Goal: Task Accomplishment & Management: Manage account settings

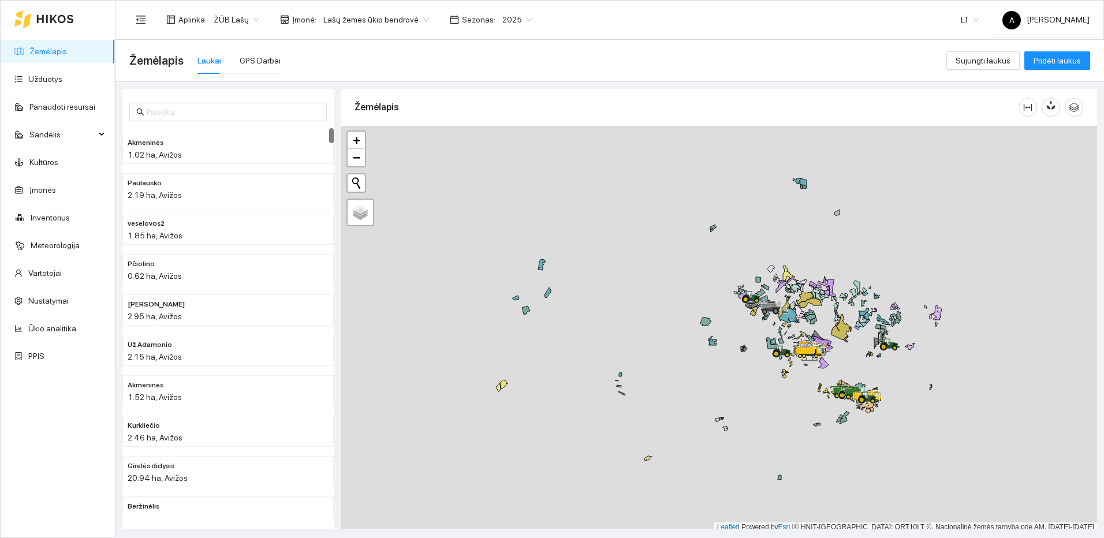
click at [508, 20] on span "2025" at bounding box center [518, 19] width 30 height 17
click at [506, 150] on div "2026" at bounding box center [504, 153] width 29 height 13
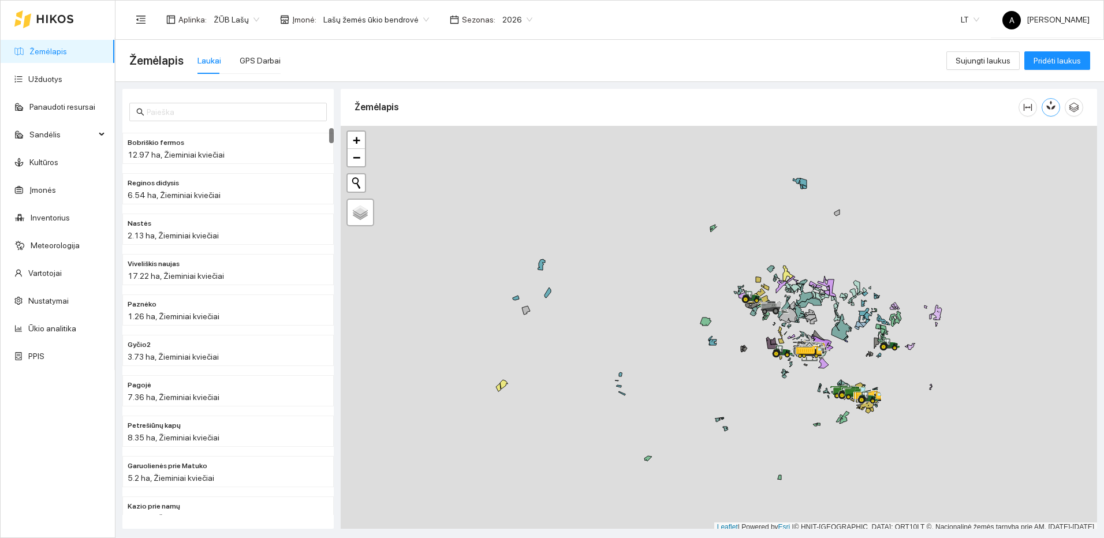
click at [1053, 109] on icon "button" at bounding box center [1053, 106] width 6 height 10
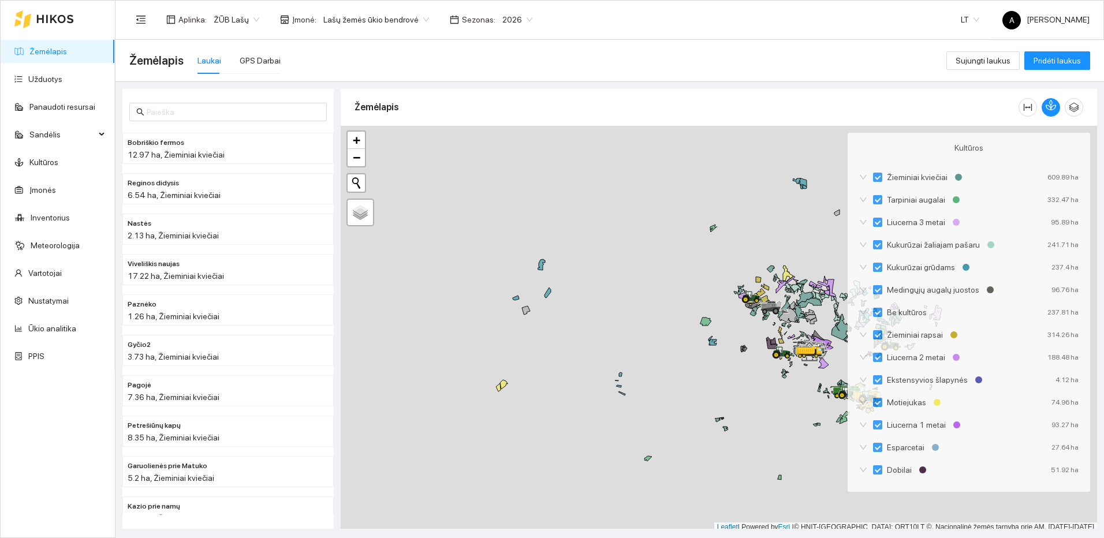
scroll to position [3, 0]
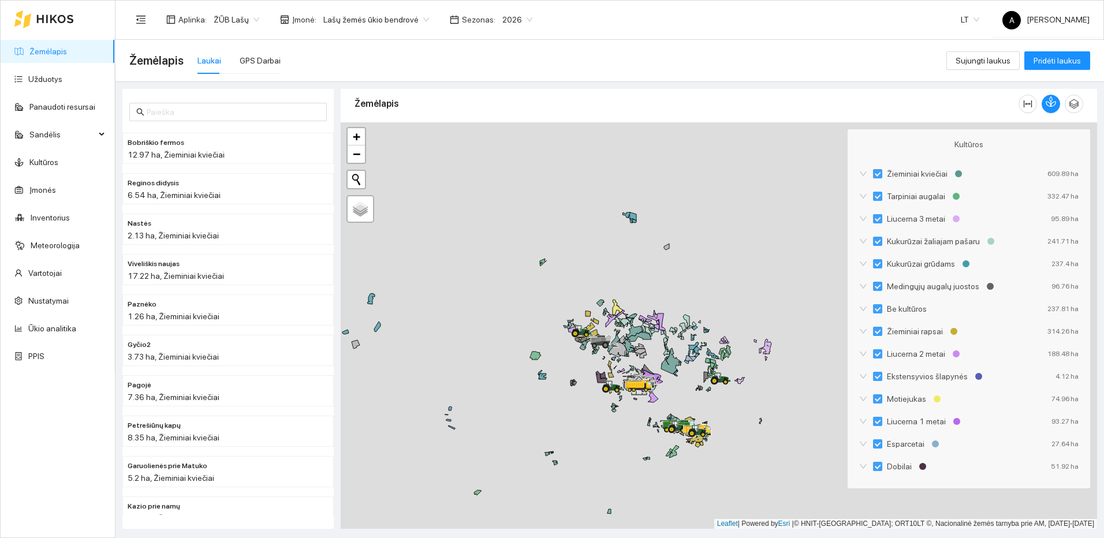
drag, startPoint x: 800, startPoint y: 410, endPoint x: 587, endPoint y: 431, distance: 213.6
click at [600, 434] on div at bounding box center [719, 325] width 757 height 407
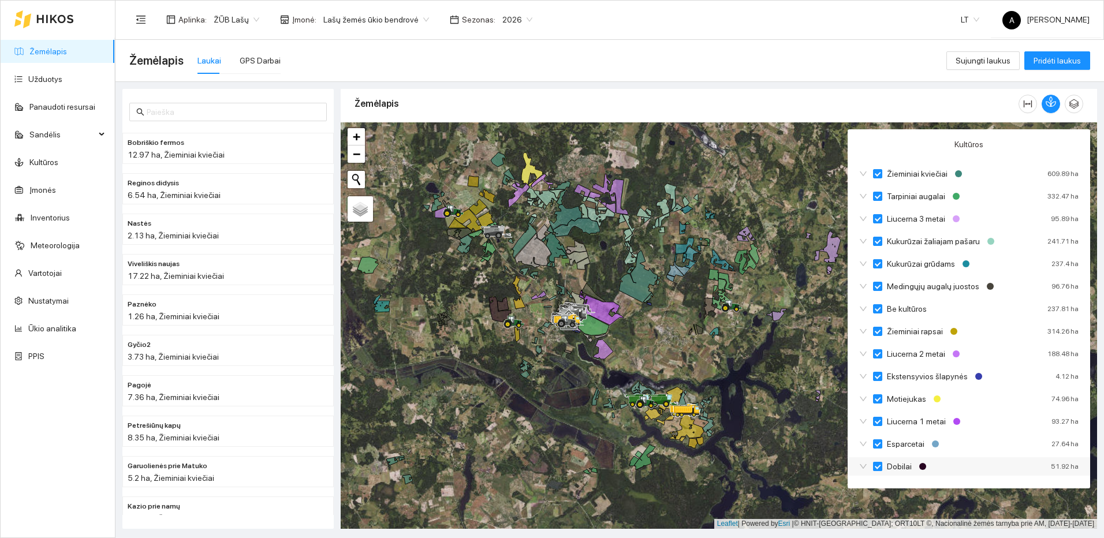
click at [880, 466] on input "Dobilai" at bounding box center [877, 466] width 9 height 9
checkbox input "true"
click at [877, 441] on input "Esparcetai" at bounding box center [877, 444] width 9 height 9
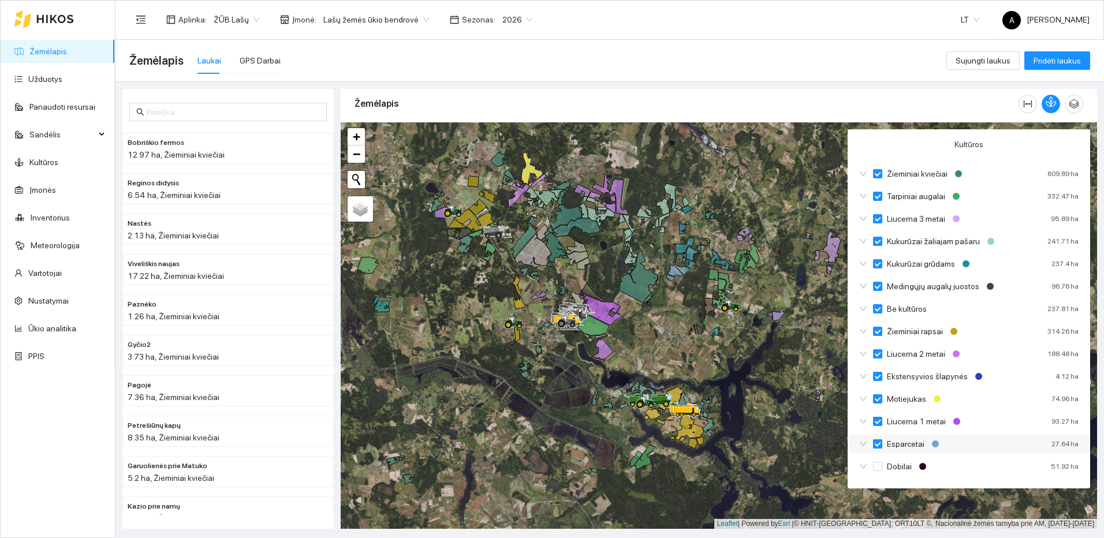
checkbox input "true"
checkbox input "false"
click at [877, 441] on input "Esparcetai" at bounding box center [877, 444] width 9 height 9
checkbox input "true"
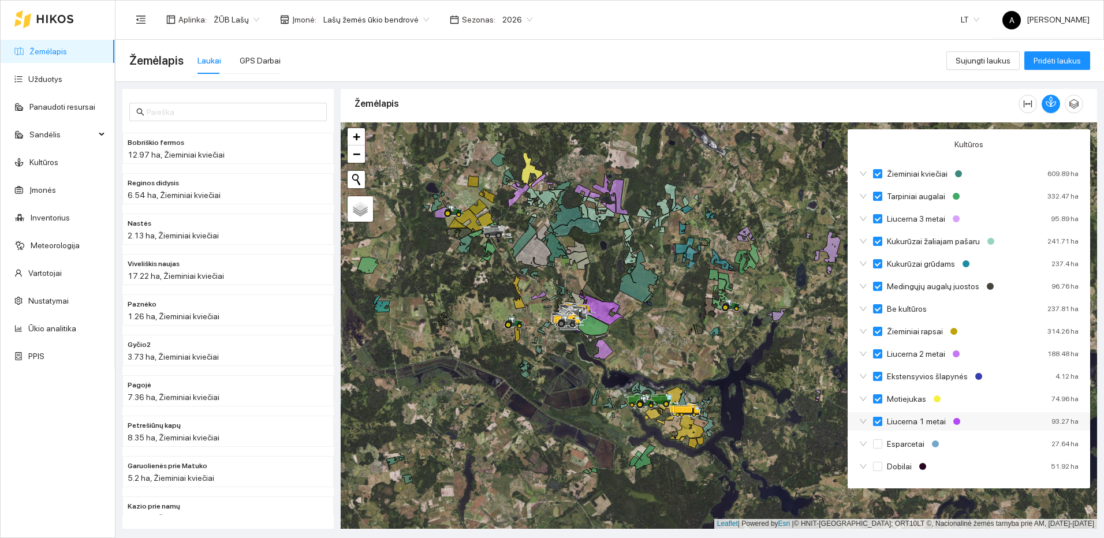
click at [880, 423] on input "Liucerna 1 metai" at bounding box center [877, 421] width 9 height 9
checkbox input "true"
checkbox input "false"
click at [880, 423] on input "Liucerna 1 metai" at bounding box center [877, 421] width 9 height 9
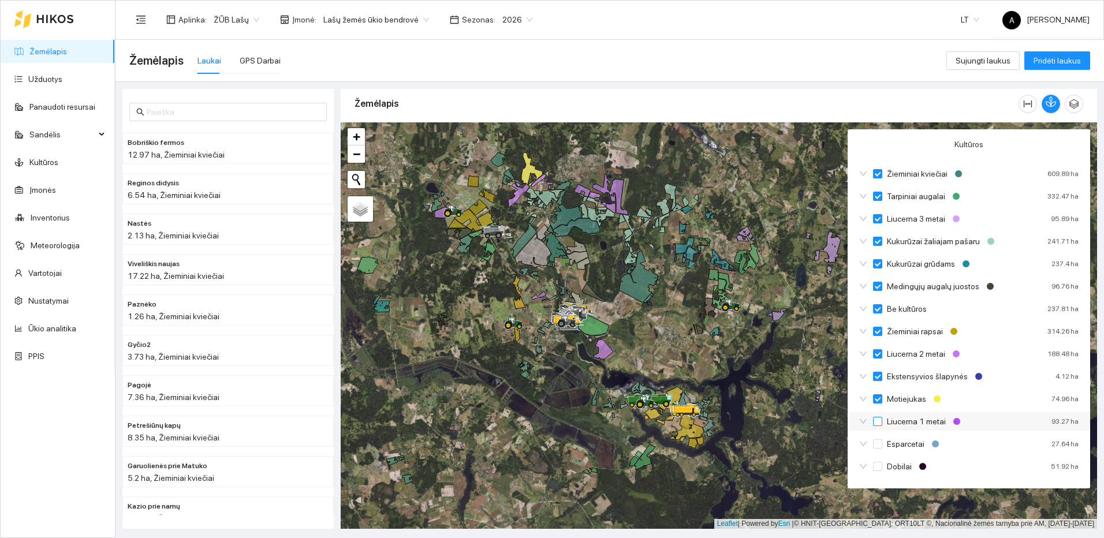
click at [880, 423] on input "Liucerna 1 metai" at bounding box center [877, 421] width 9 height 9
checkbox input "true"
click at [879, 401] on input "Motiejukas" at bounding box center [877, 399] width 9 height 9
checkbox input "true"
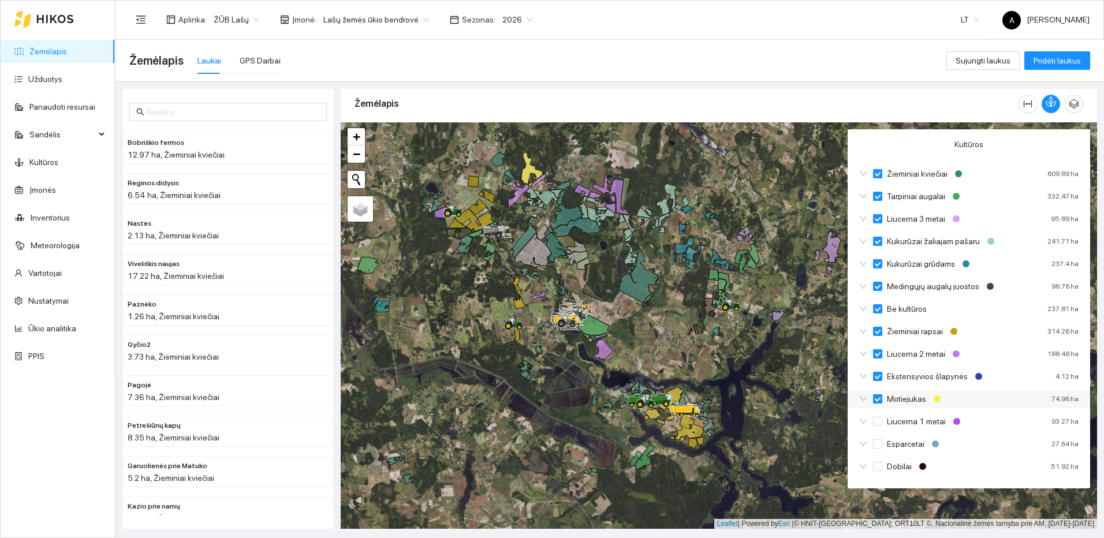
checkbox input "false"
click at [879, 401] on input "Motiejukas" at bounding box center [877, 399] width 9 height 9
checkbox input "true"
click at [875, 373] on input "Ekstensyvios šlapynės" at bounding box center [877, 376] width 9 height 9
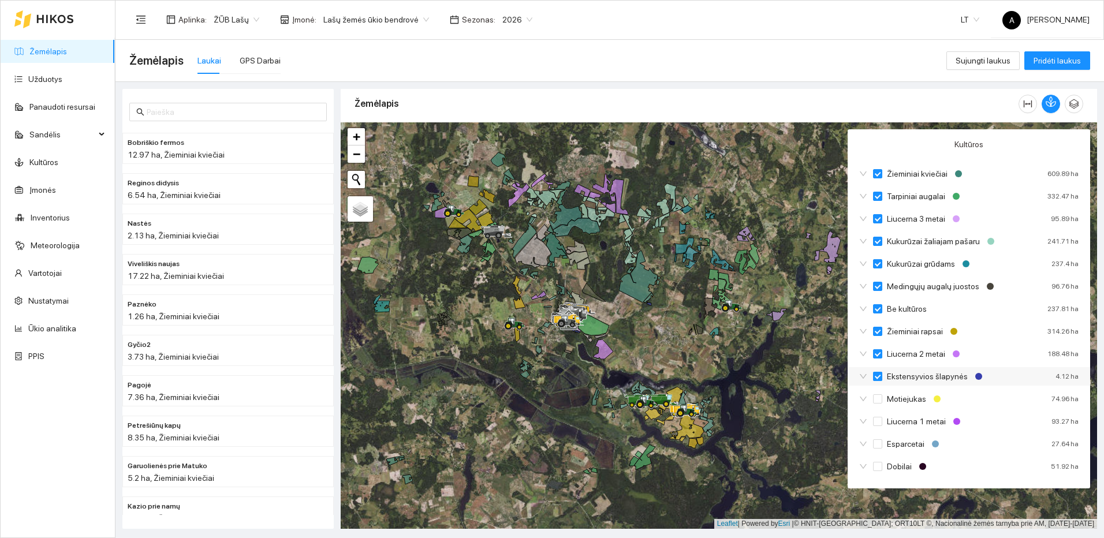
checkbox input "true"
checkbox input "false"
click at [875, 373] on input "Ekstensyvios šlapynės" at bounding box center [877, 376] width 9 height 9
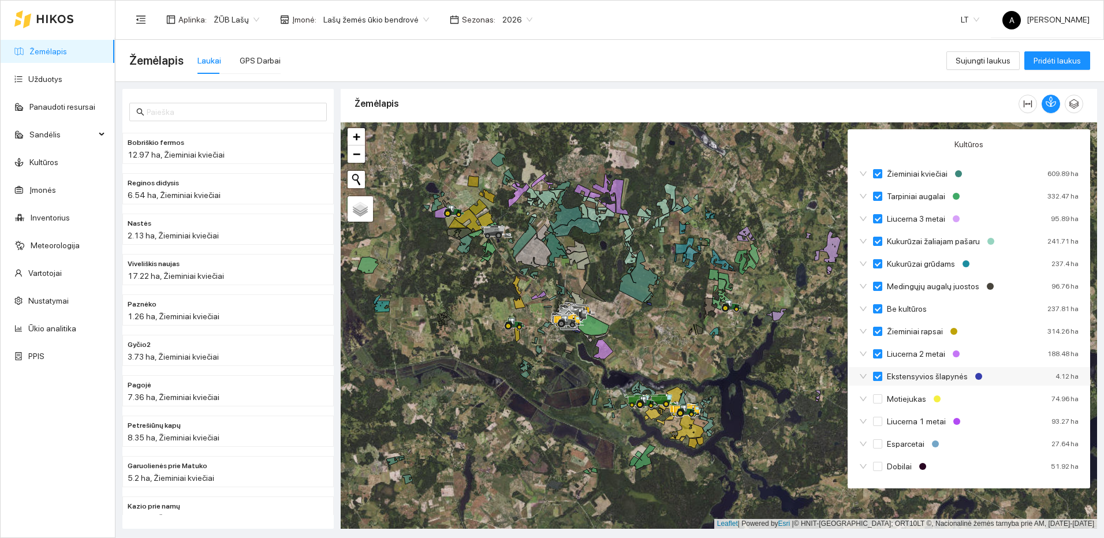
click at [875, 373] on input "Ekstensyvios šlapynės" at bounding box center [877, 376] width 9 height 9
checkbox input "true"
click at [876, 354] on input "Liucerna 2 metai" at bounding box center [877, 353] width 9 height 9
checkbox input "true"
checkbox input "false"
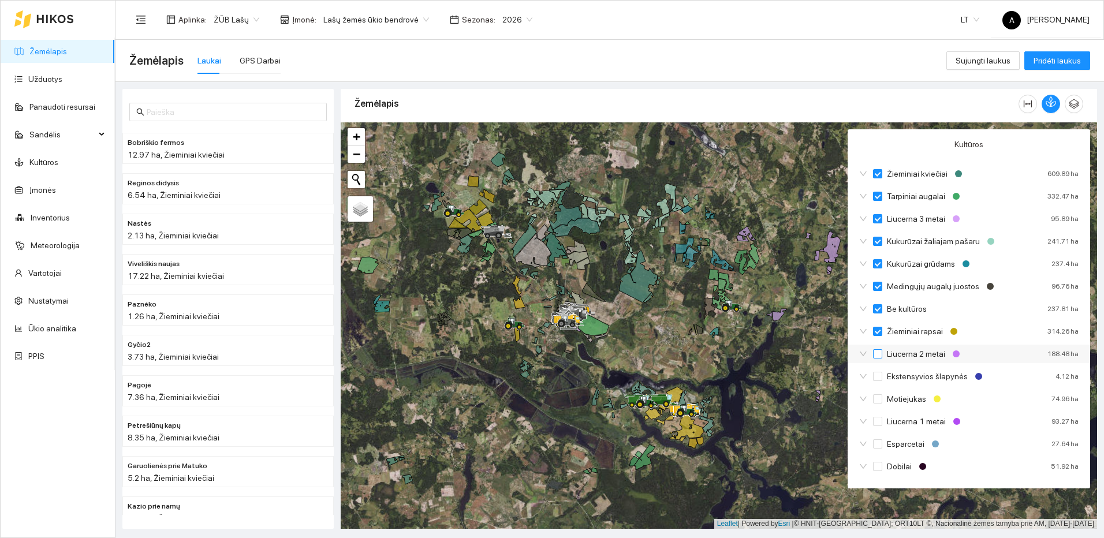
click at [876, 354] on input "Liucerna 2 metai" at bounding box center [877, 353] width 9 height 9
checkbox input "true"
click at [882, 331] on input "Žieminiai rapsai" at bounding box center [877, 331] width 9 height 9
checkbox input "true"
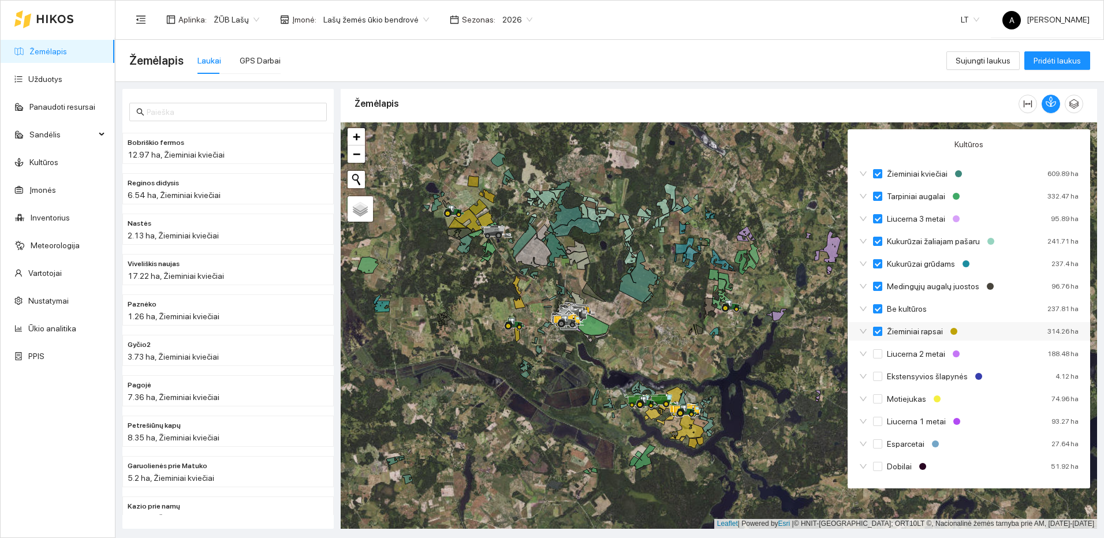
checkbox input "false"
click at [882, 331] on input "Žieminiai rapsai" at bounding box center [877, 331] width 9 height 9
checkbox input "true"
click at [879, 284] on input "Medingųjų augalų juostos" at bounding box center [877, 286] width 9 height 9
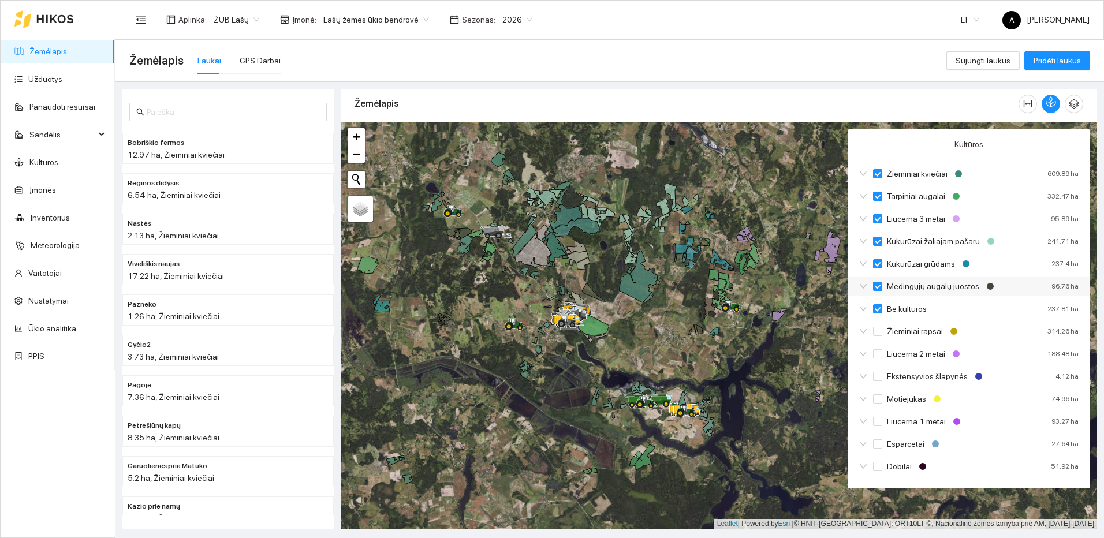
checkbox input "true"
checkbox input "false"
click at [879, 284] on input "Medingųjų augalų juostos" at bounding box center [877, 286] width 9 height 9
checkbox input "true"
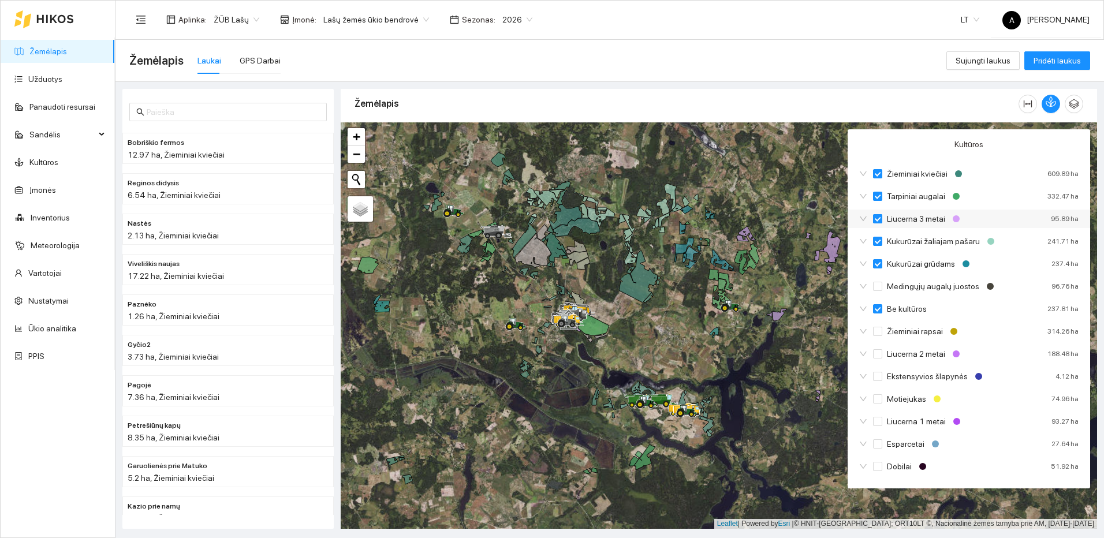
click at [876, 218] on input "Liucerna 3 metai" at bounding box center [877, 218] width 9 height 9
checkbox input "true"
checkbox input "false"
click at [876, 218] on input "Liucerna 3 metai" at bounding box center [877, 218] width 9 height 9
click at [878, 218] on input "Liucerna 3 metai" at bounding box center [877, 218] width 9 height 9
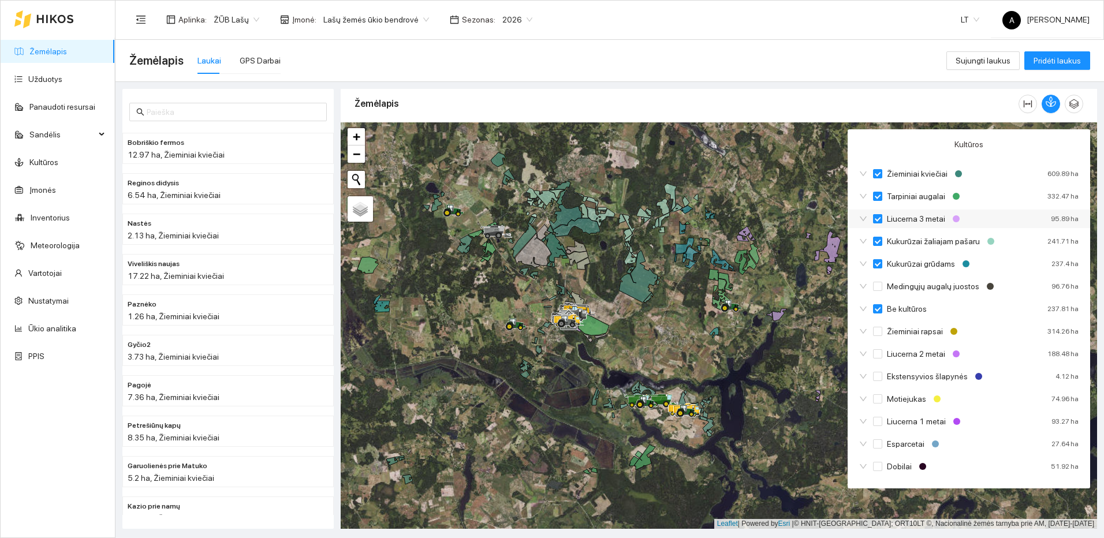
checkbox input "true"
click at [878, 193] on input "Tarpiniai augalai" at bounding box center [877, 196] width 9 height 9
checkbox input "true"
checkbox input "false"
click at [879, 244] on input "Kukurūzai žaliajam pašaru" at bounding box center [877, 241] width 9 height 9
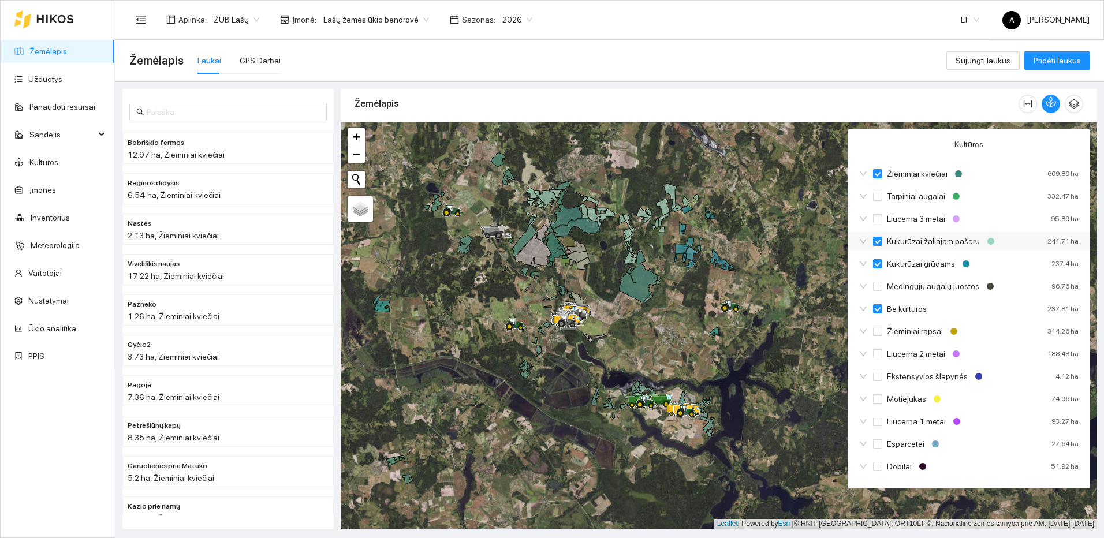
checkbox input "false"
click at [879, 244] on input "Kukurūzai žaliajam pašaru" at bounding box center [877, 241] width 9 height 9
click at [875, 265] on input "Kukurūzai grūdams" at bounding box center [877, 263] width 9 height 9
checkbox input "false"
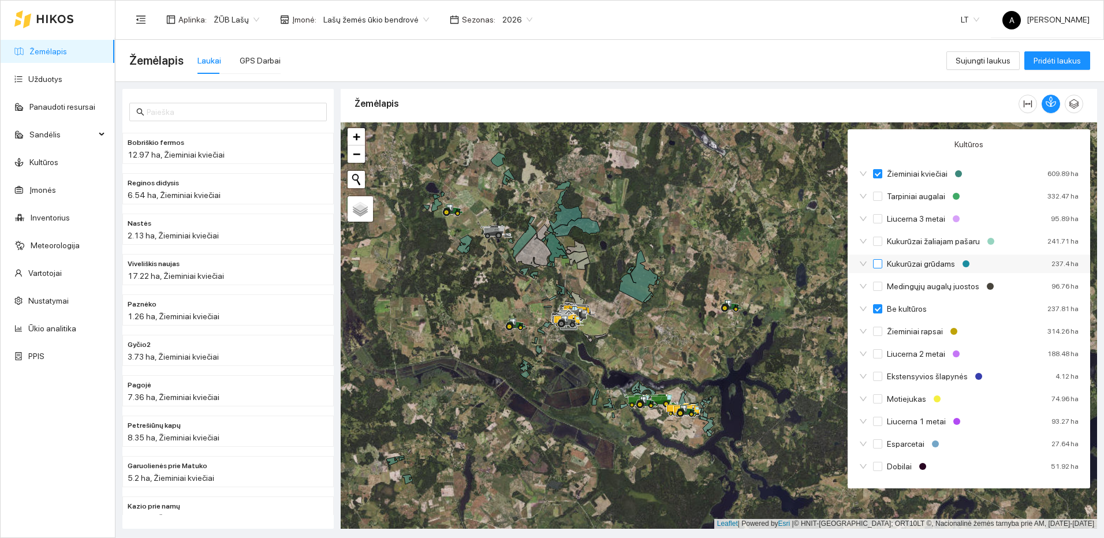
click at [875, 265] on input "Kukurūzai grūdams" at bounding box center [877, 263] width 9 height 9
checkbox input "true"
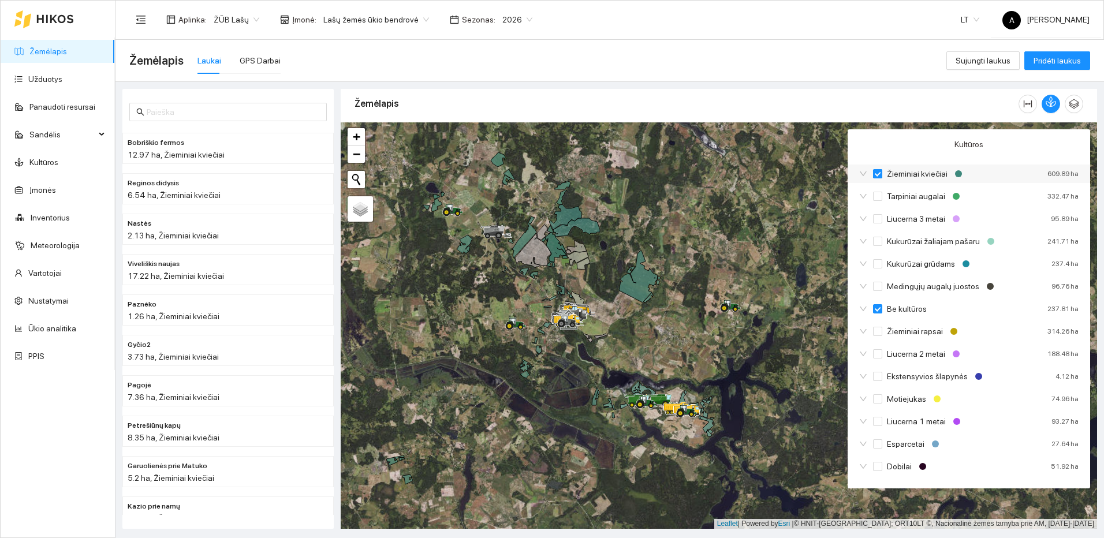
click at [882, 172] on input "Žieminiai kviečiai" at bounding box center [877, 173] width 9 height 9
checkbox input "true"
checkbox input "false"
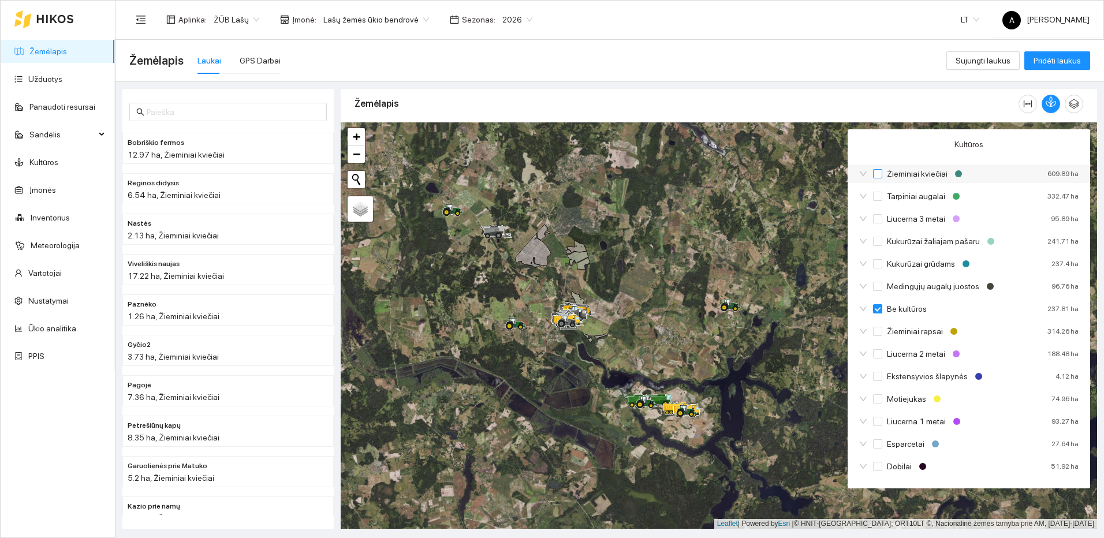
click at [882, 172] on input "Žieminiai kviečiai" at bounding box center [877, 173] width 9 height 9
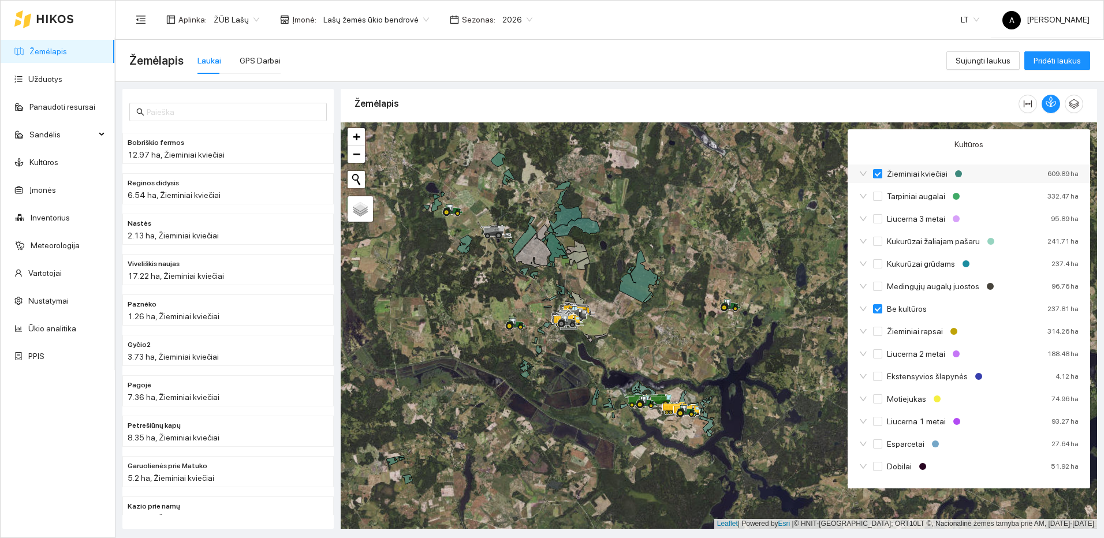
click at [882, 172] on input "Žieminiai kviečiai" at bounding box center [877, 173] width 9 height 9
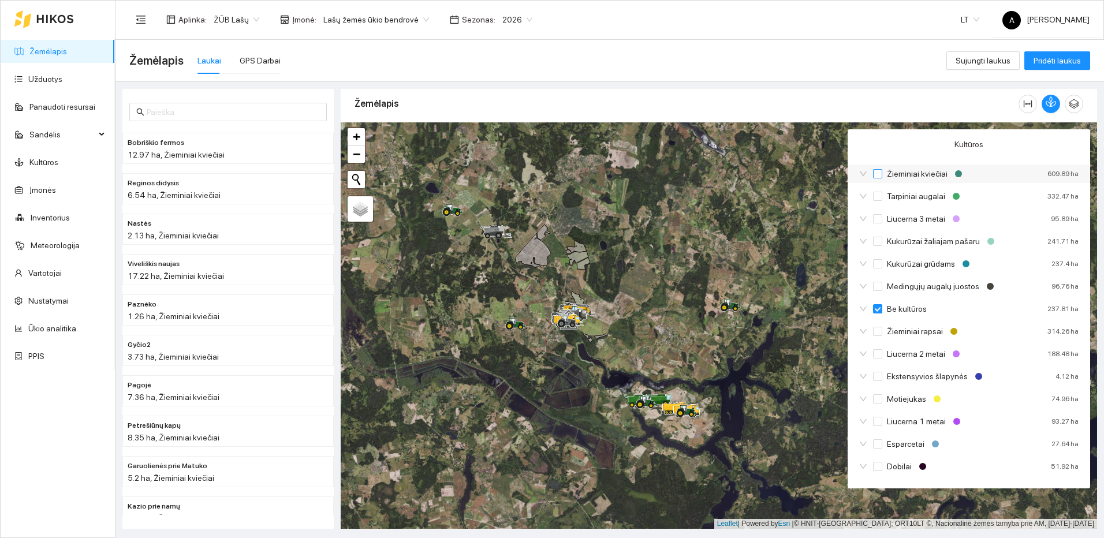
click at [882, 172] on input "Žieminiai kviečiai" at bounding box center [877, 173] width 9 height 9
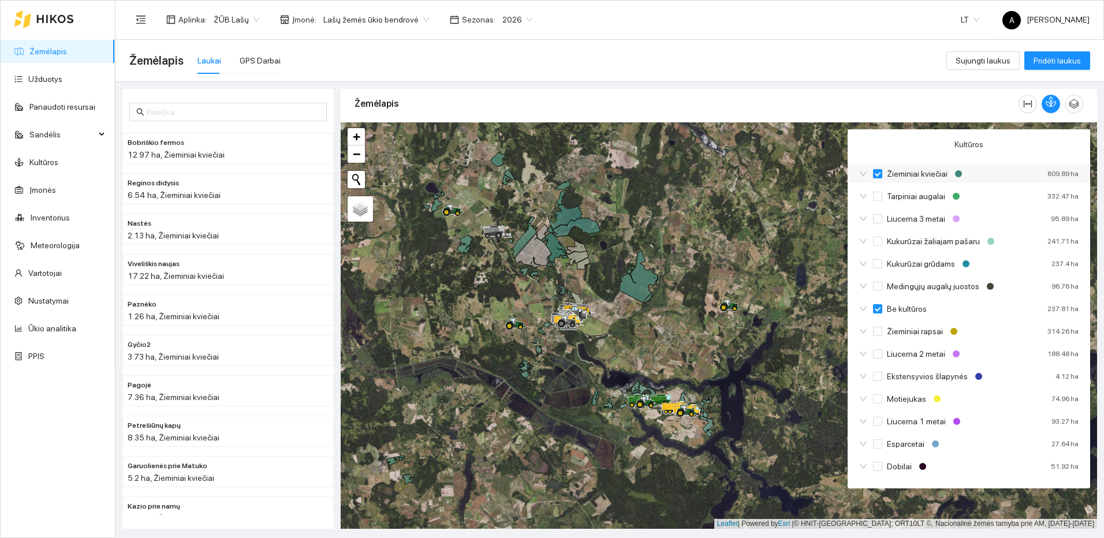
click at [882, 172] on input "Žieminiai kviečiai" at bounding box center [877, 173] width 9 height 9
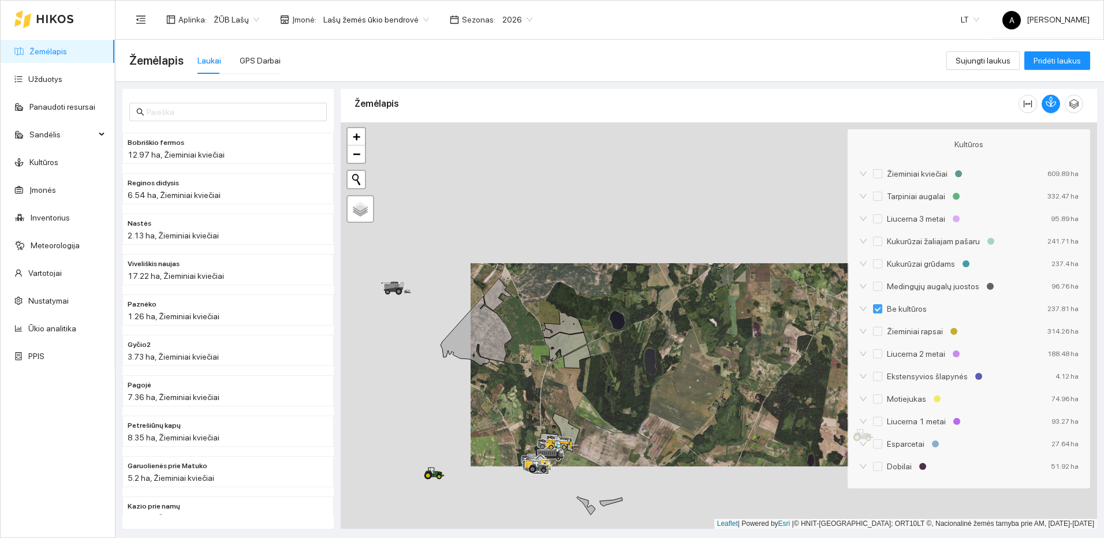
drag, startPoint x: 597, startPoint y: 427, endPoint x: 631, endPoint y: 364, distance: 71.6
click at [630, 366] on div at bounding box center [719, 325] width 757 height 407
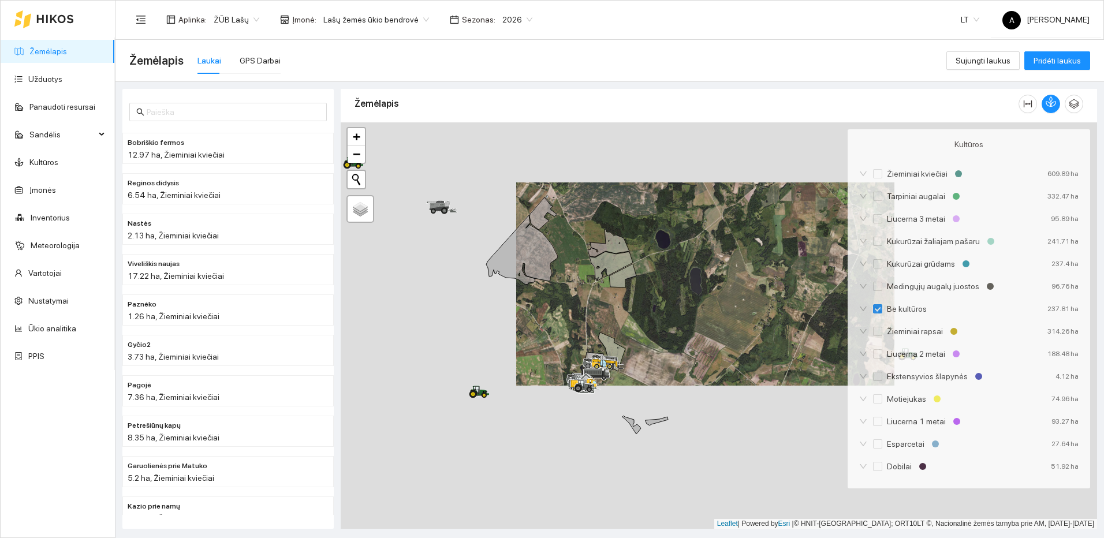
drag, startPoint x: 649, startPoint y: 471, endPoint x: 730, endPoint y: 369, distance: 130.7
click at [724, 377] on div at bounding box center [719, 325] width 757 height 407
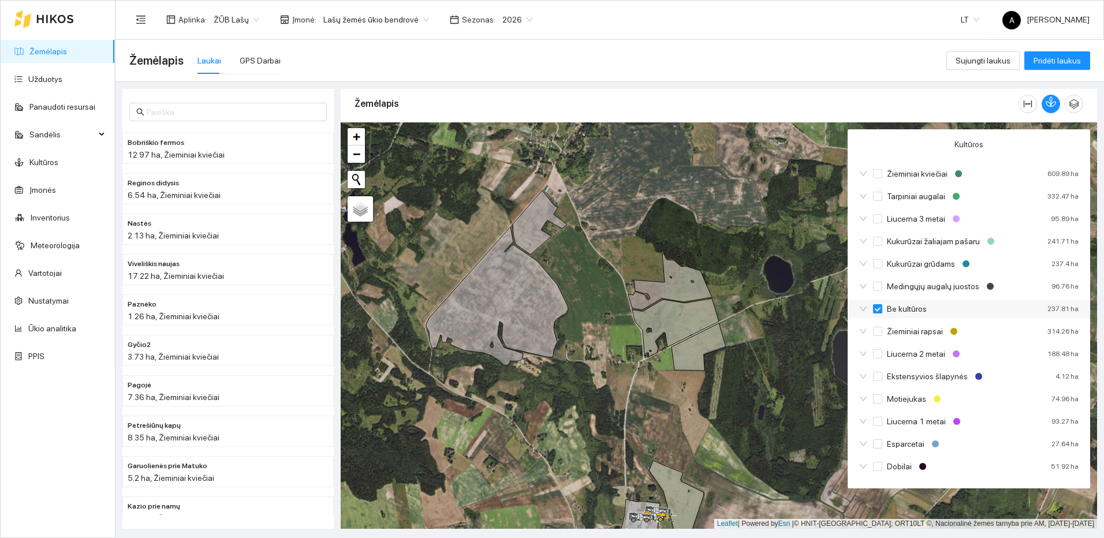
click at [879, 309] on input "Be kultūros" at bounding box center [877, 308] width 9 height 9
checkbox input "false"
checkbox input "true"
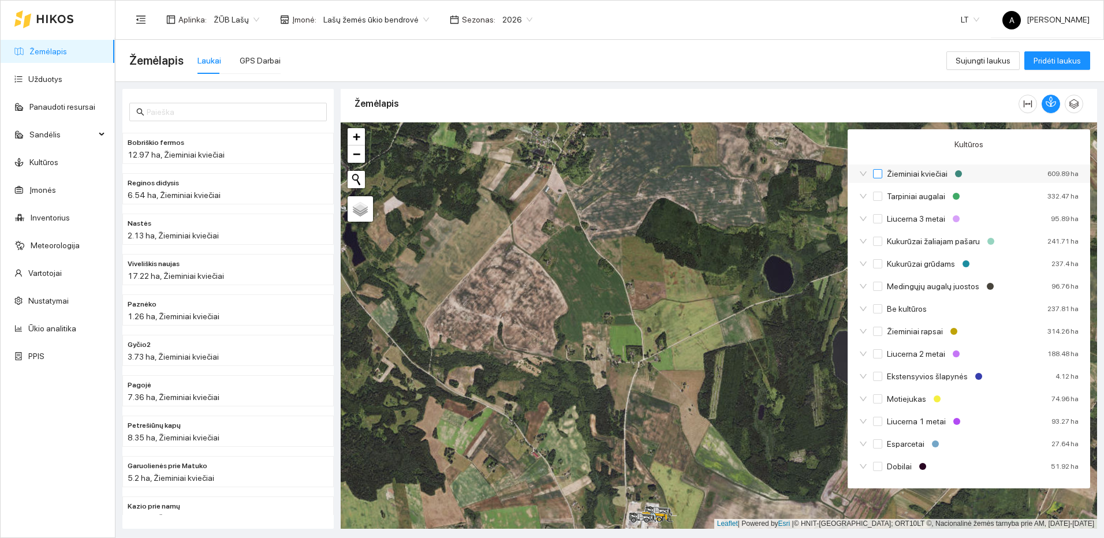
click at [884, 174] on span "Žieminiai kviečiai" at bounding box center [918, 174] width 70 height 13
click at [883, 174] on input "Žieminiai kviečiai" at bounding box center [877, 173] width 9 height 9
checkbox input "false"
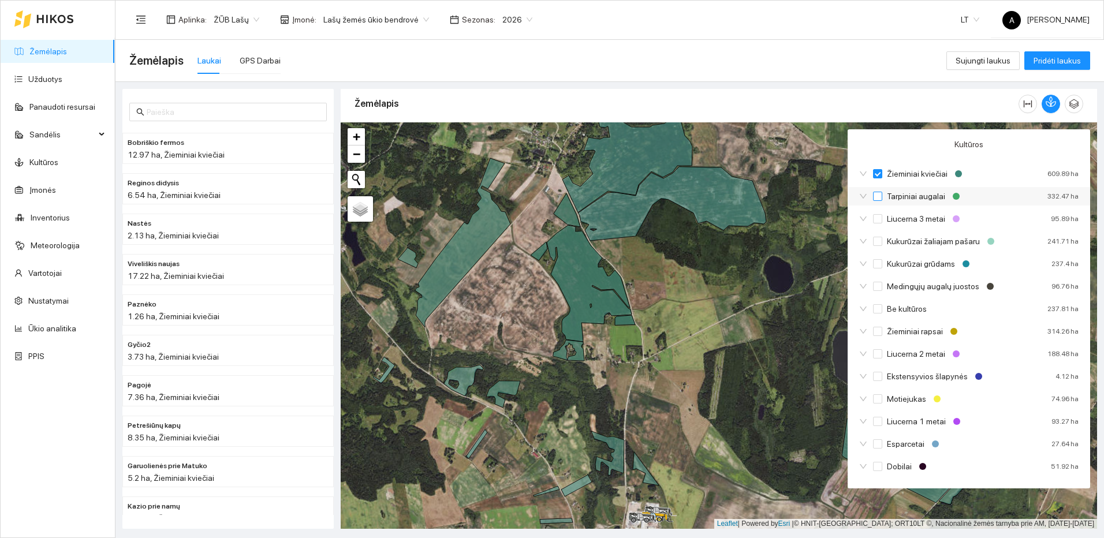
click at [879, 192] on input "Tarpiniai augalai" at bounding box center [877, 196] width 9 height 9
checkbox input "true"
click at [877, 221] on input "Liucerna 3 metai" at bounding box center [877, 218] width 9 height 9
checkbox input "true"
click at [879, 239] on input "Kukurūzai žaliajam pašaru" at bounding box center [877, 241] width 9 height 9
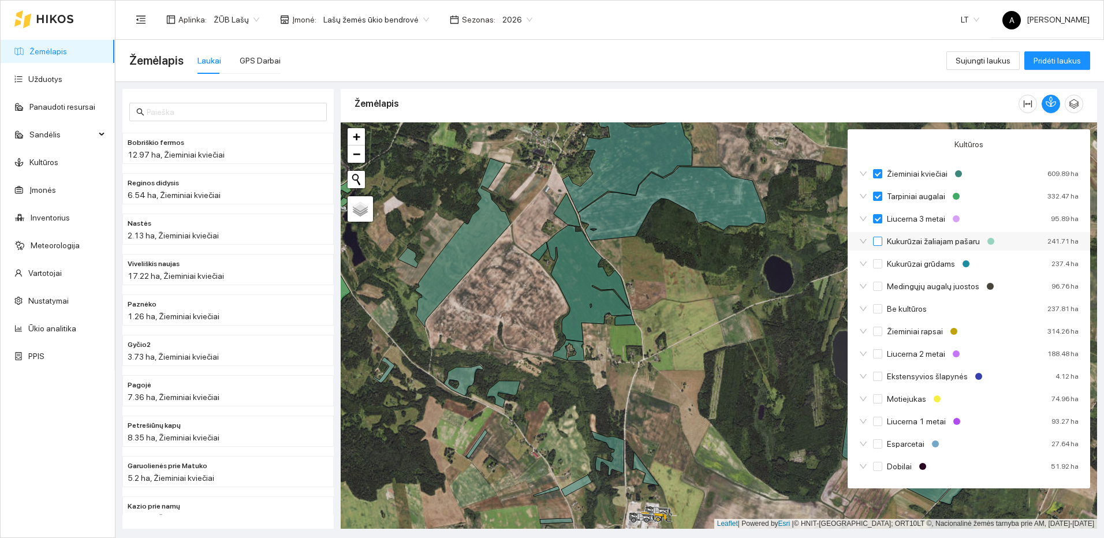
checkbox input "true"
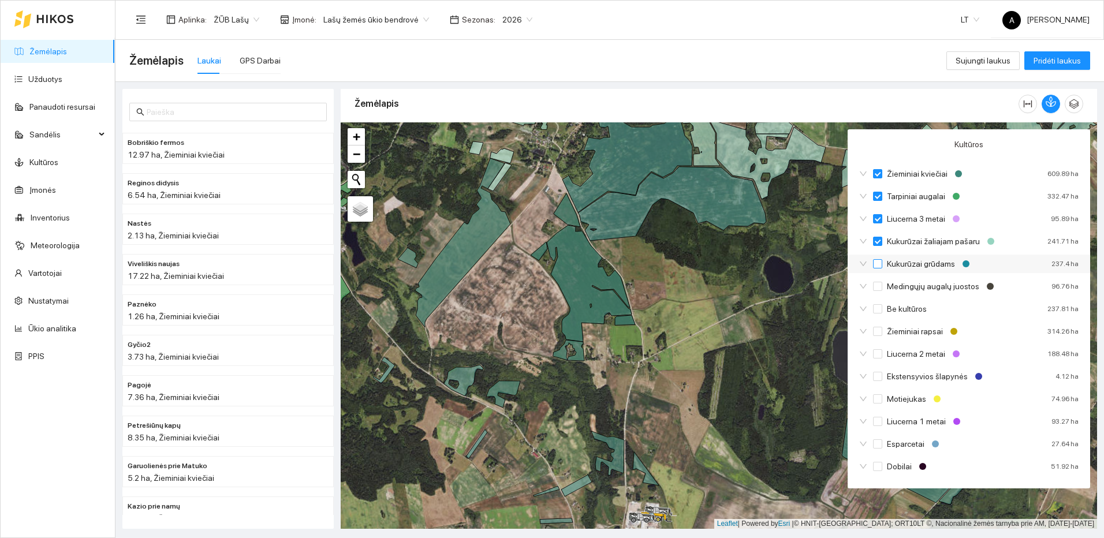
click at [873, 262] on div "Kukurūzai grūdams" at bounding box center [915, 264] width 113 height 13
click at [874, 265] on input "Kukurūzai grūdams" at bounding box center [877, 263] width 9 height 9
checkbox input "true"
checkbox input "false"
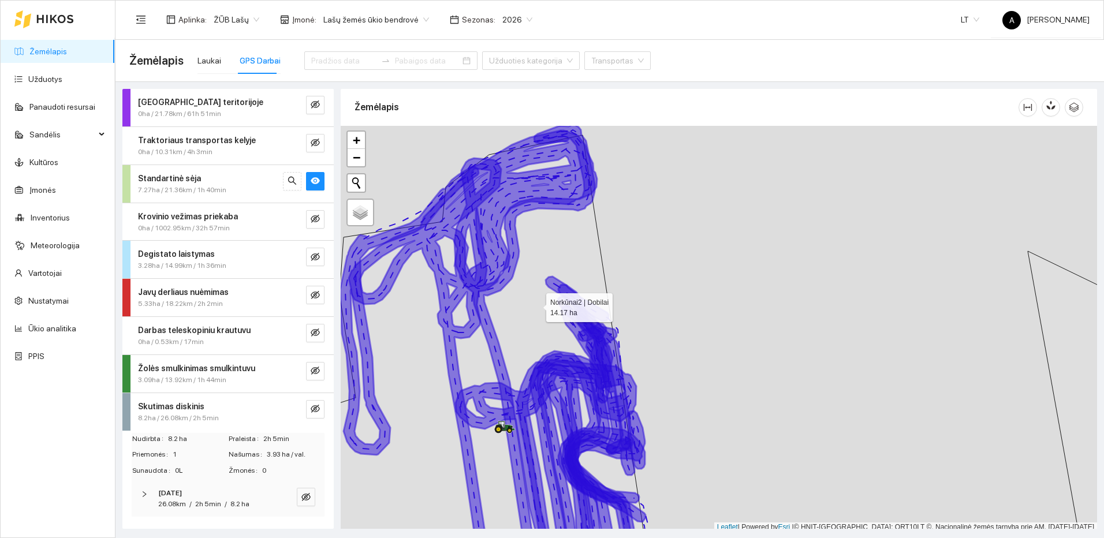
scroll to position [3, 0]
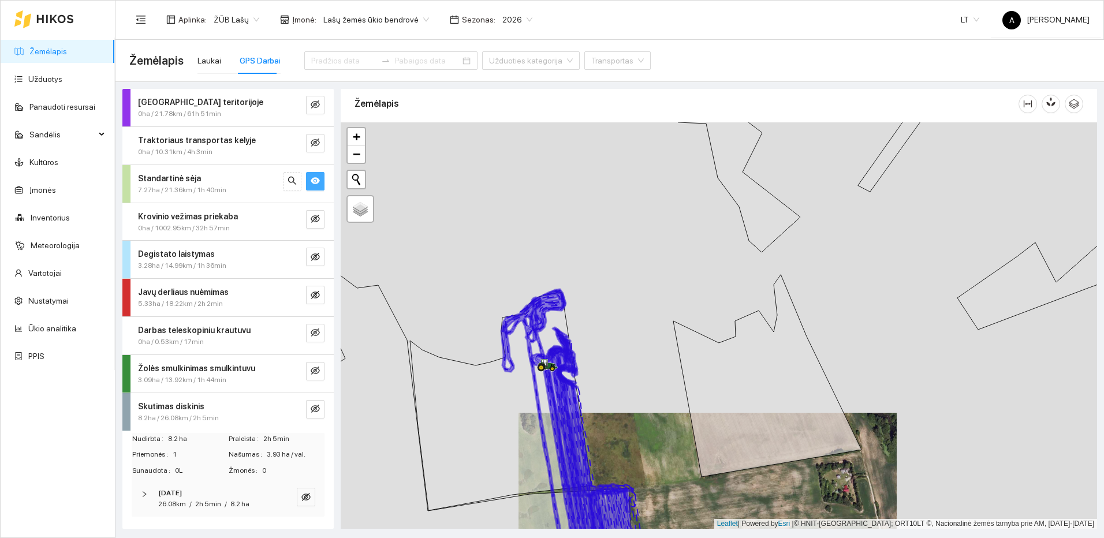
click at [318, 177] on icon "eye" at bounding box center [315, 180] width 9 height 9
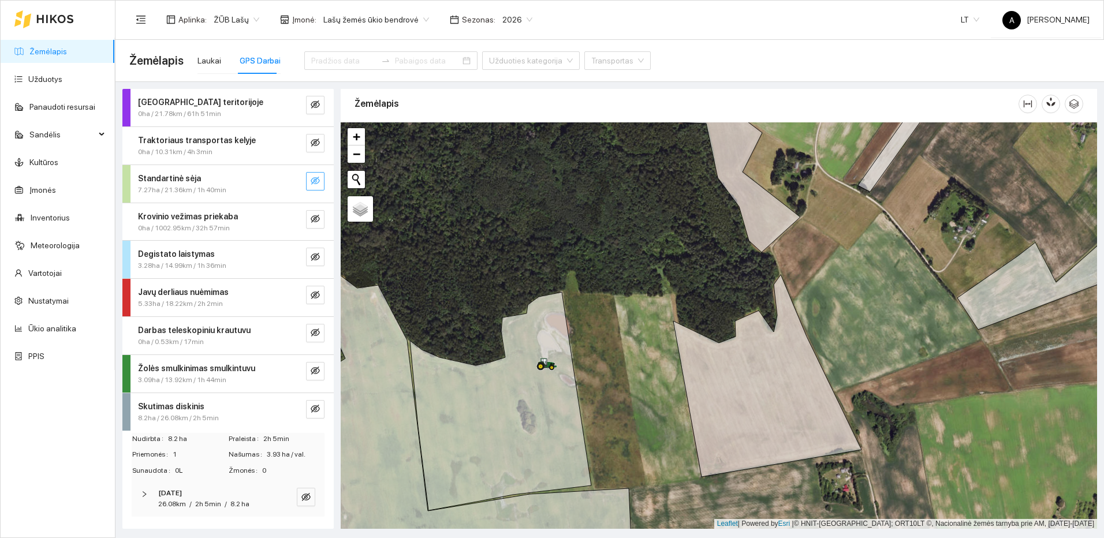
click at [318, 177] on icon "eye-invisible" at bounding box center [315, 180] width 9 height 9
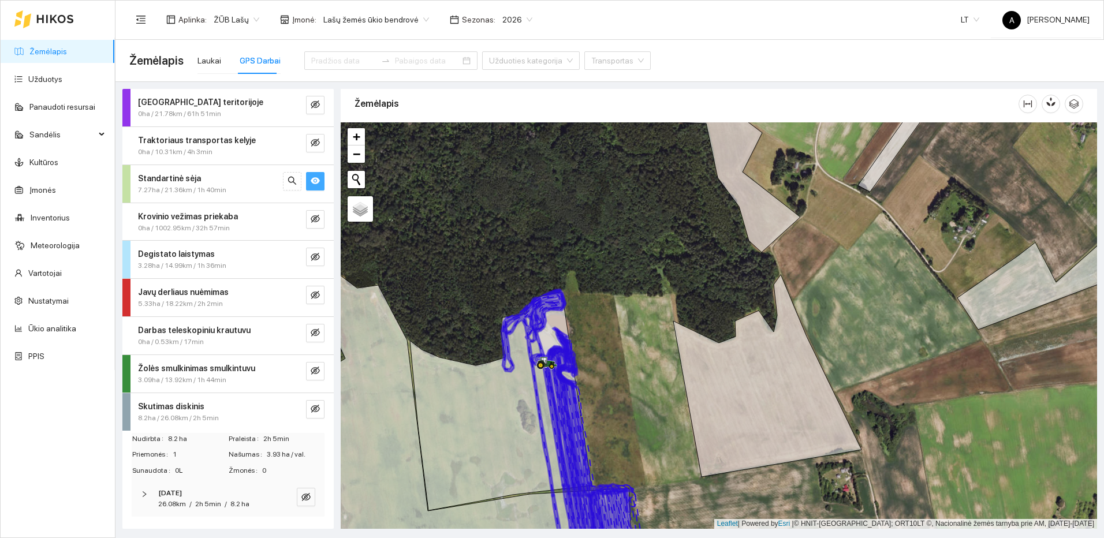
click at [318, 177] on icon "eye" at bounding box center [315, 180] width 9 height 9
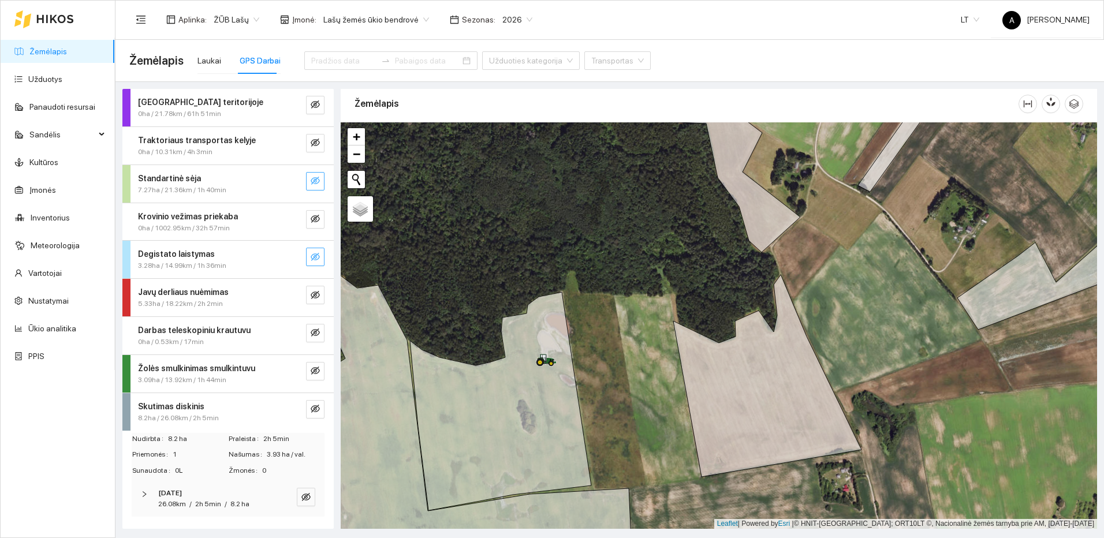
click at [315, 255] on icon "eye-invisible" at bounding box center [315, 256] width 9 height 9
click at [291, 261] on icon "search" at bounding box center [292, 256] width 9 height 9
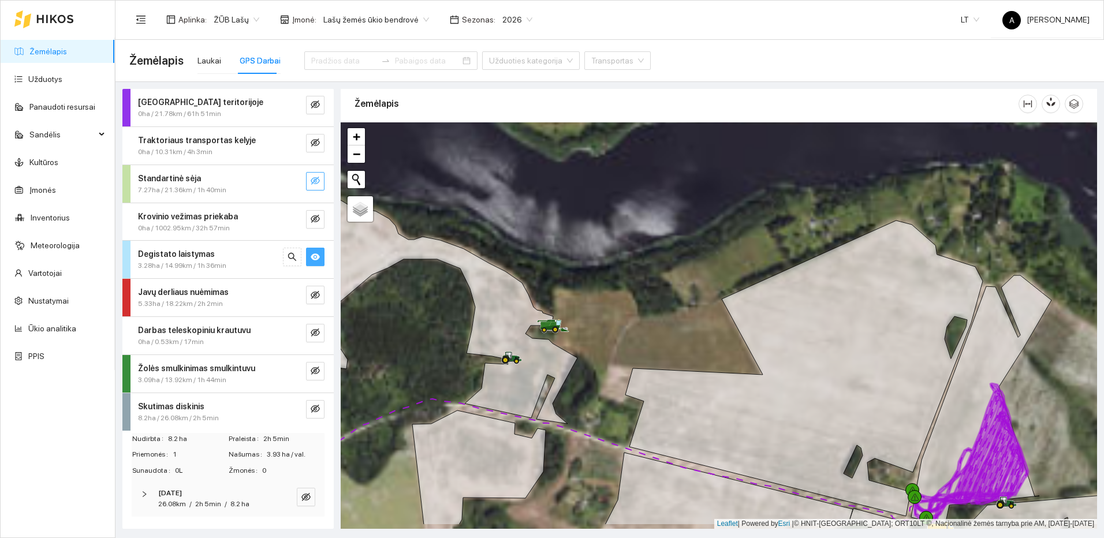
drag, startPoint x: 1025, startPoint y: 445, endPoint x: 914, endPoint y: 319, distance: 168.2
click at [914, 396] on icon at bounding box center [960, 459] width 93 height 126
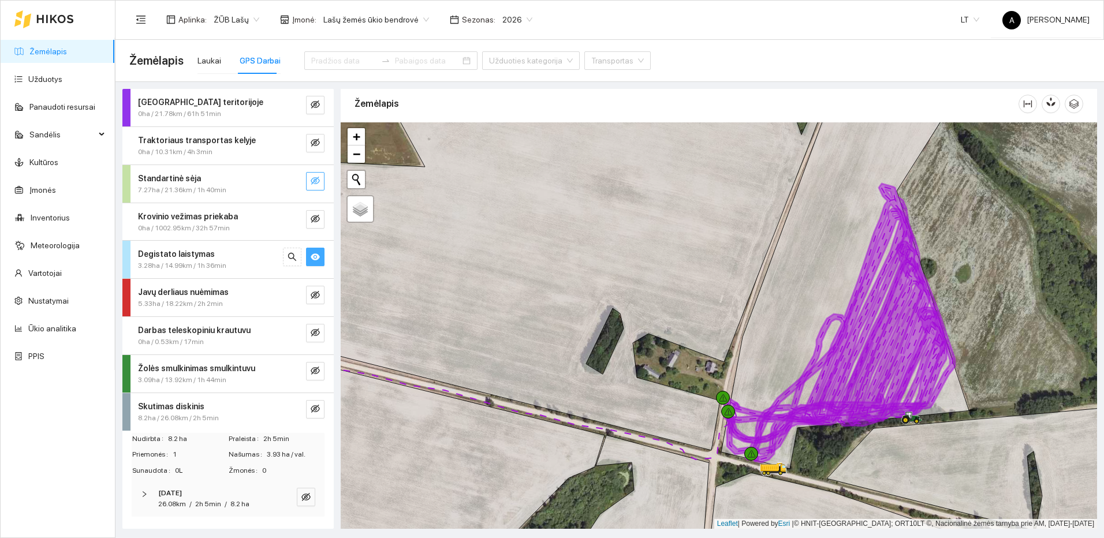
click at [310, 252] on button "button" at bounding box center [315, 257] width 18 height 18
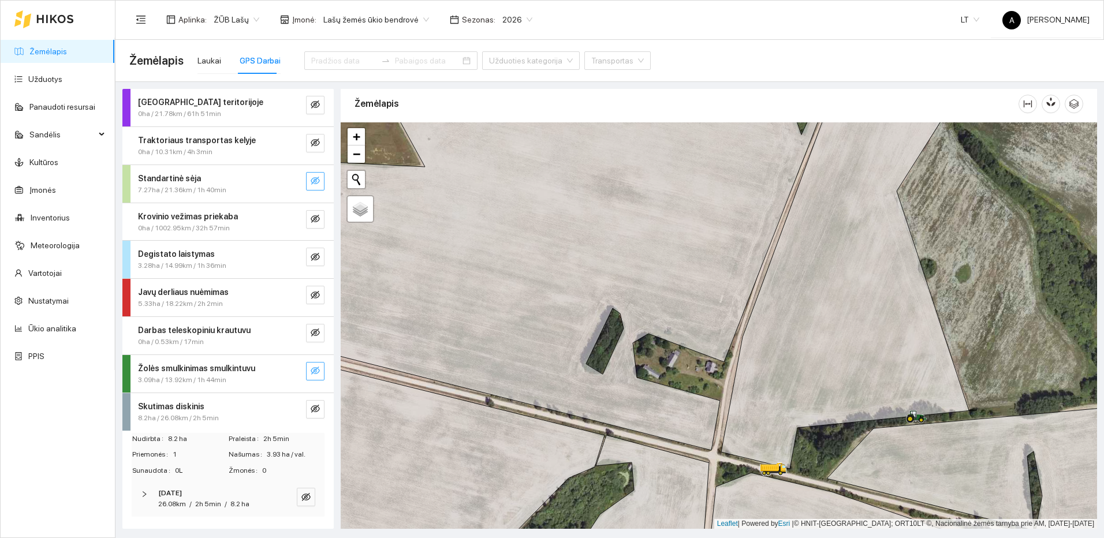
click at [312, 371] on icon "eye-invisible" at bounding box center [315, 370] width 9 height 9
click at [293, 371] on icon "search" at bounding box center [292, 371] width 8 height 8
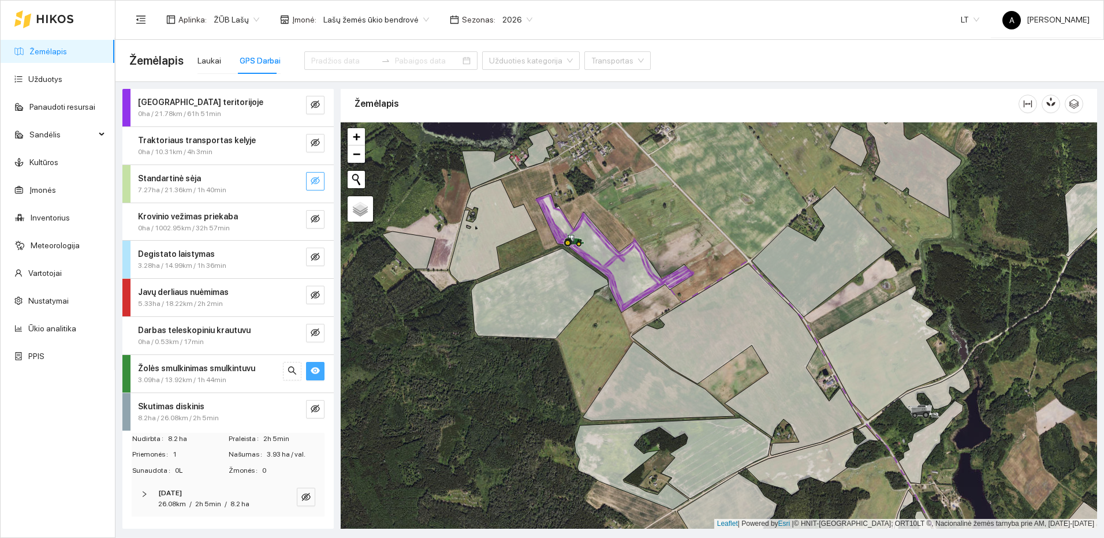
click at [312, 371] on icon "eye" at bounding box center [315, 371] width 9 height 7
click at [318, 412] on icon "eye-invisible" at bounding box center [315, 408] width 9 height 9
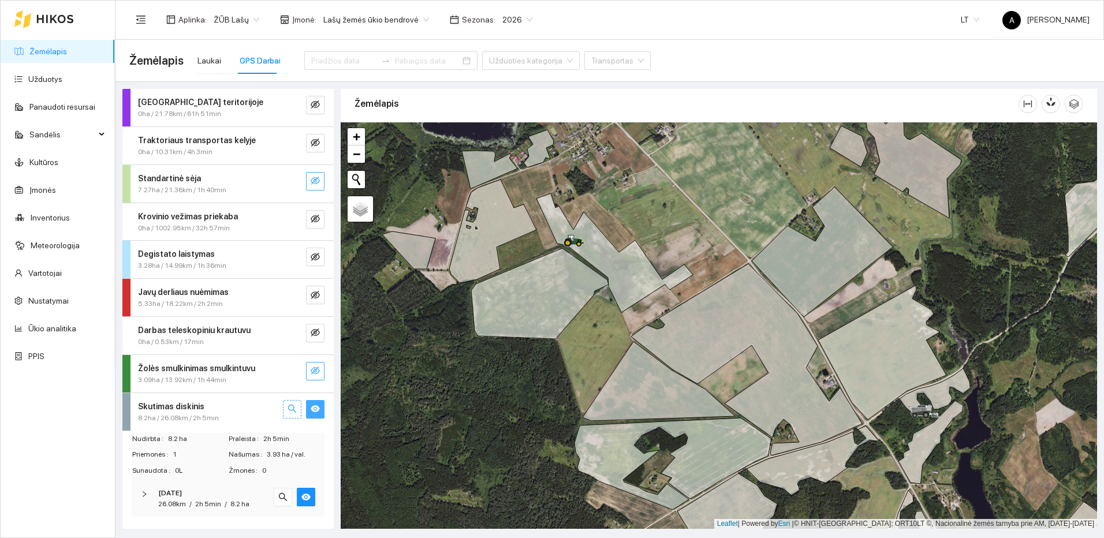
click at [296, 405] on icon "search" at bounding box center [292, 408] width 9 height 9
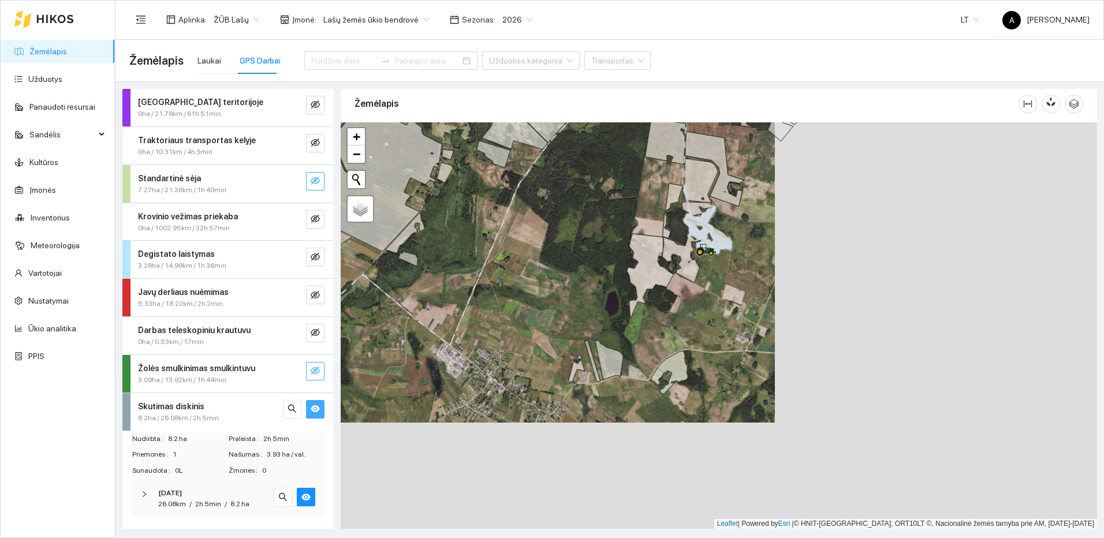
drag, startPoint x: 939, startPoint y: 438, endPoint x: 613, endPoint y: 341, distance: 339.8
click at [613, 341] on div at bounding box center [719, 325] width 757 height 407
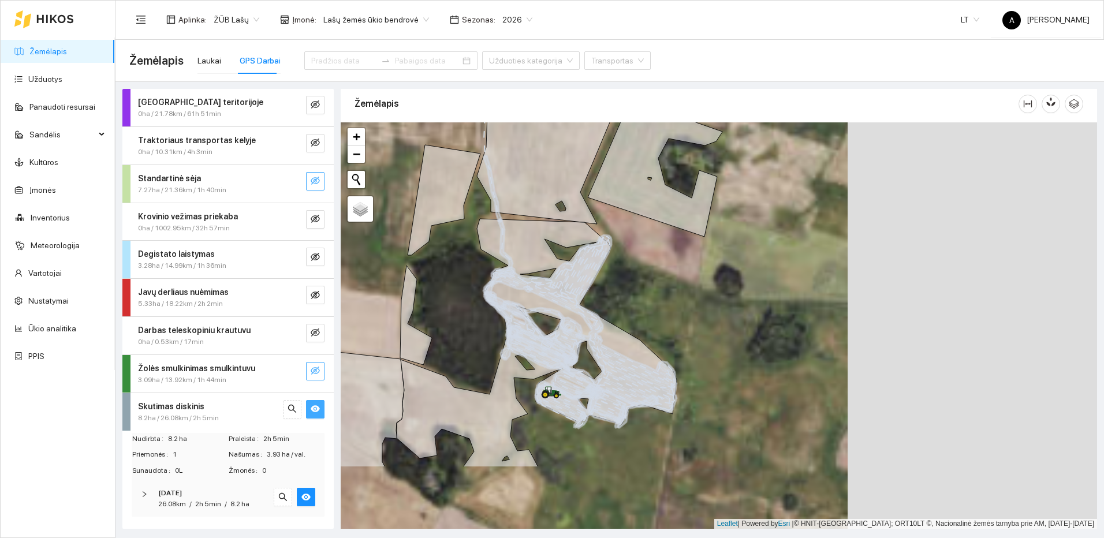
drag, startPoint x: 637, startPoint y: 375, endPoint x: 646, endPoint y: 303, distance: 73.4
click at [646, 303] on div at bounding box center [719, 325] width 757 height 407
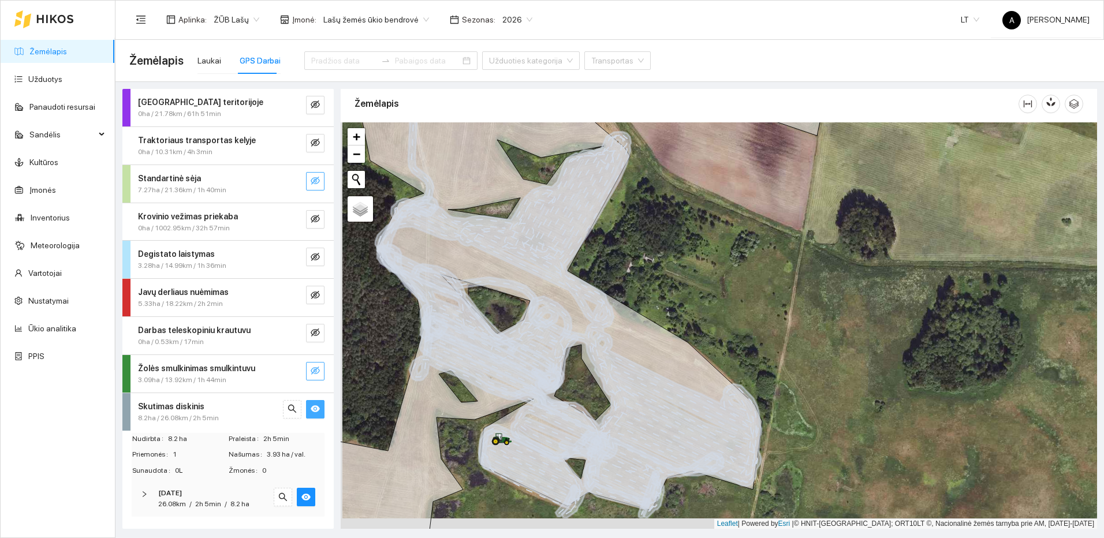
drag, startPoint x: 653, startPoint y: 449, endPoint x: 690, endPoint y: 307, distance: 146.7
click at [683, 327] on icon at bounding box center [568, 292] width 386 height 387
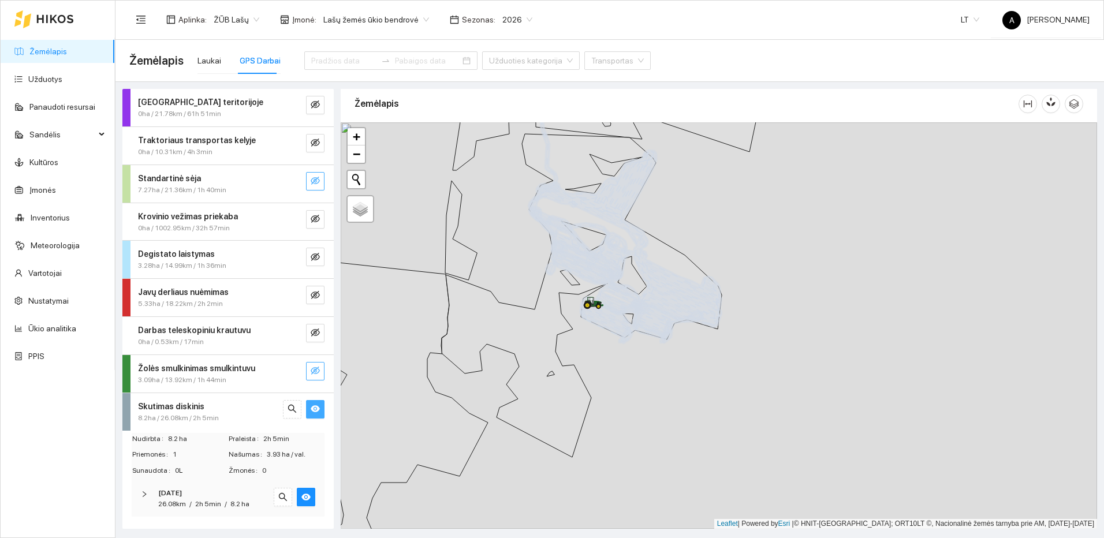
click at [314, 410] on icon "eye" at bounding box center [315, 408] width 9 height 9
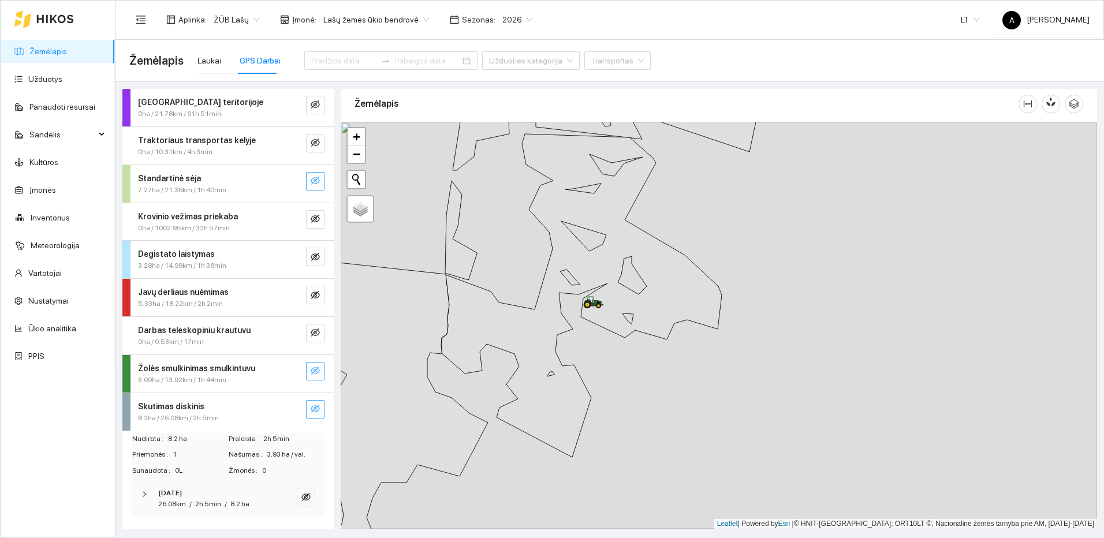
click at [314, 410] on icon "eye-invisible" at bounding box center [315, 409] width 9 height 8
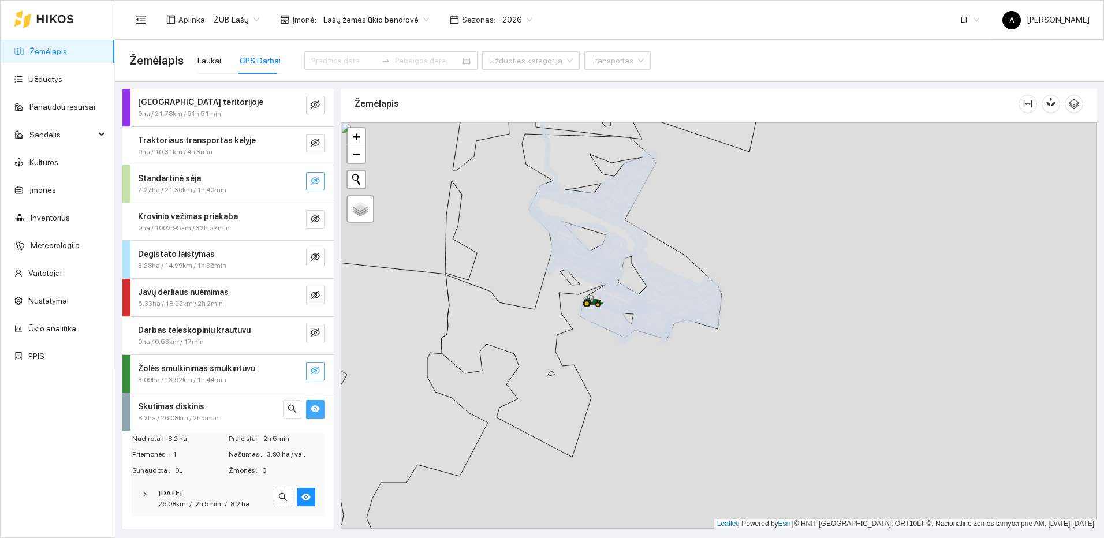
click at [314, 410] on icon "eye" at bounding box center [315, 408] width 9 height 9
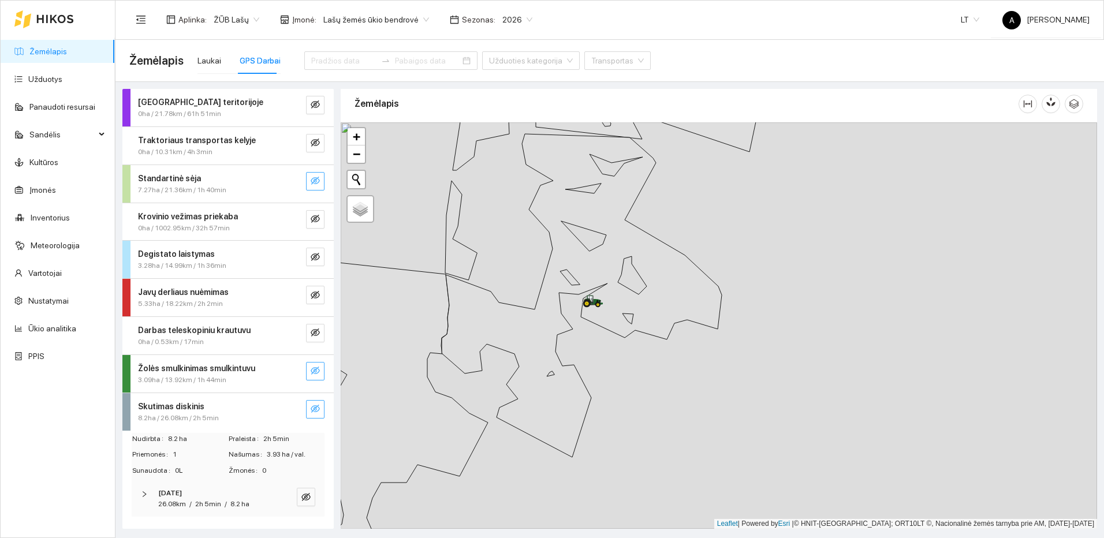
click at [314, 410] on icon "eye-invisible" at bounding box center [315, 409] width 9 height 8
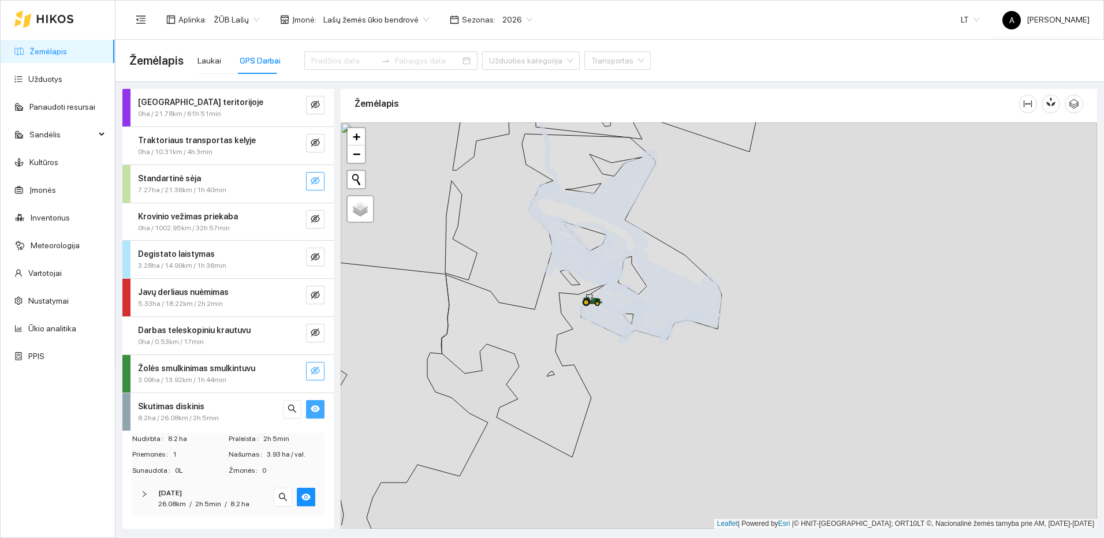
click at [314, 410] on icon "eye" at bounding box center [315, 408] width 9 height 9
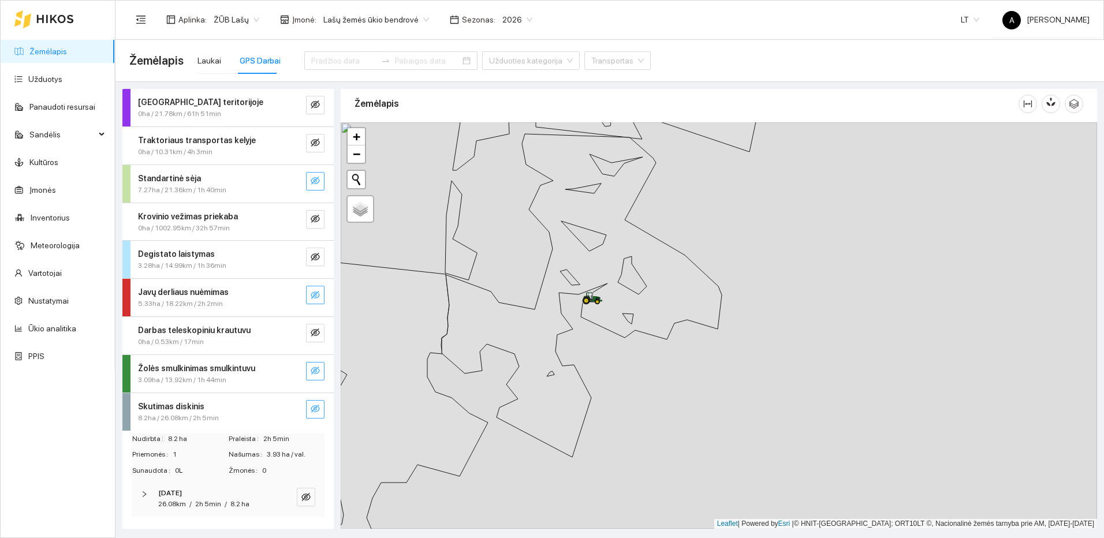
click at [316, 298] on icon "eye-invisible" at bounding box center [315, 295] width 9 height 8
click at [286, 298] on button "button" at bounding box center [292, 295] width 18 height 18
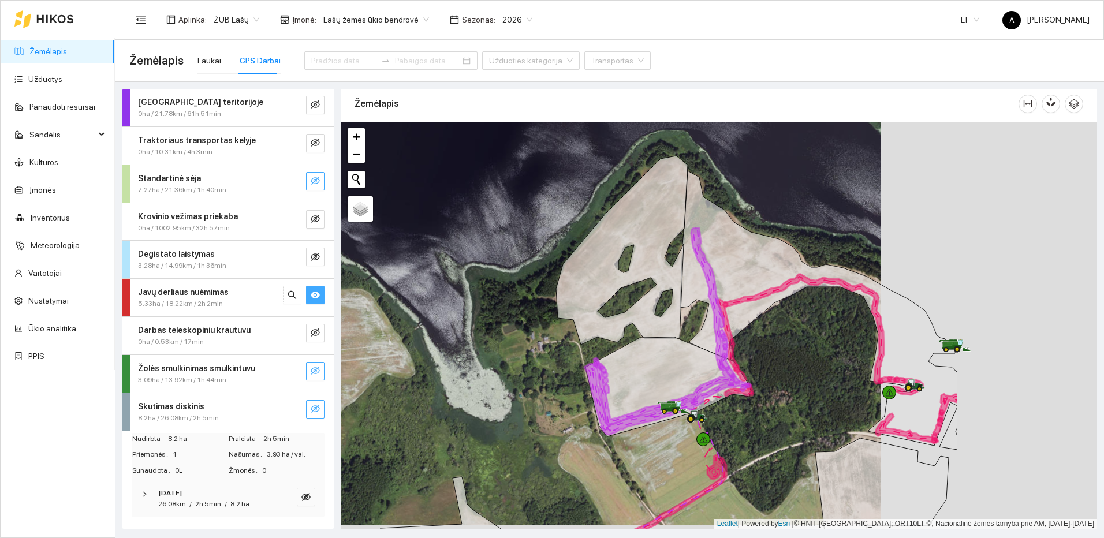
drag, startPoint x: 989, startPoint y: 427, endPoint x: 727, endPoint y: 414, distance: 263.2
click at [761, 422] on div at bounding box center [719, 325] width 757 height 407
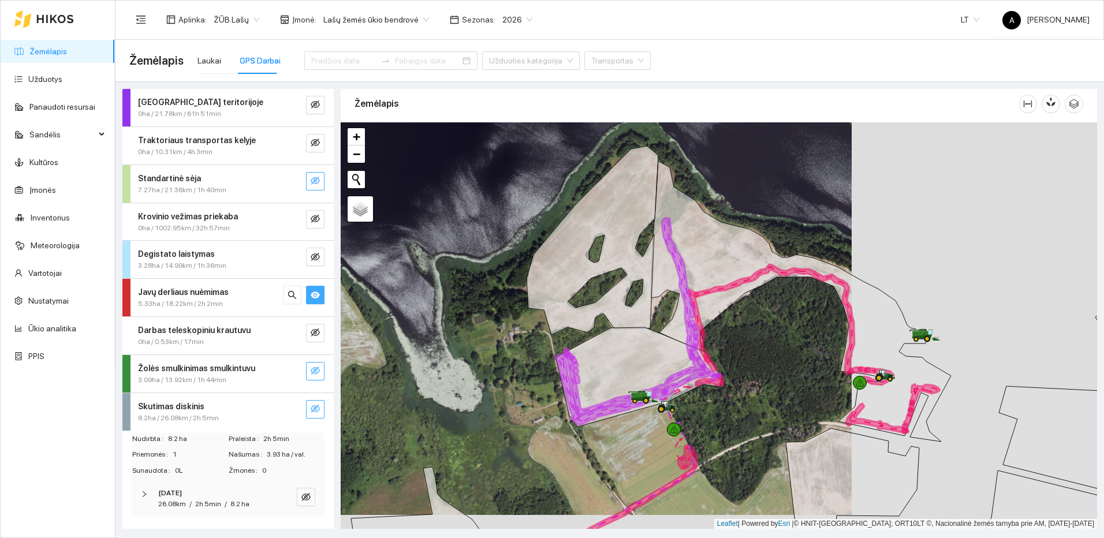
drag, startPoint x: 798, startPoint y: 419, endPoint x: 682, endPoint y: 356, distance: 132.3
click at [682, 356] on div at bounding box center [719, 325] width 757 height 407
